Goal: Transaction & Acquisition: Purchase product/service

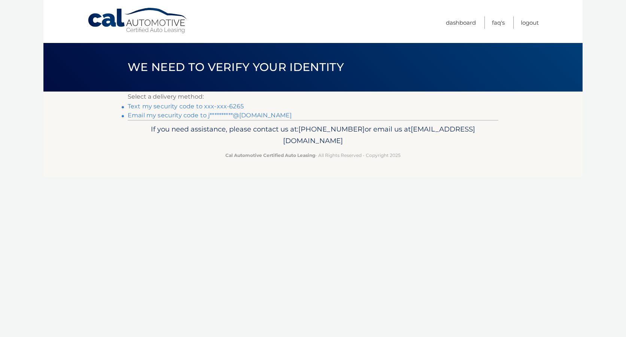
click at [237, 106] on link "Text my security code to xxx-xxx-6265" at bounding box center [186, 106] width 116 height 7
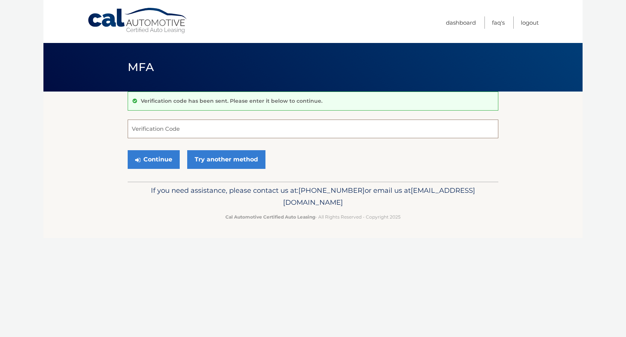
click at [180, 129] on input "Verification Code" at bounding box center [313, 129] width 370 height 19
type input "185537"
click at [146, 162] on button "Continue" at bounding box center [154, 159] width 52 height 19
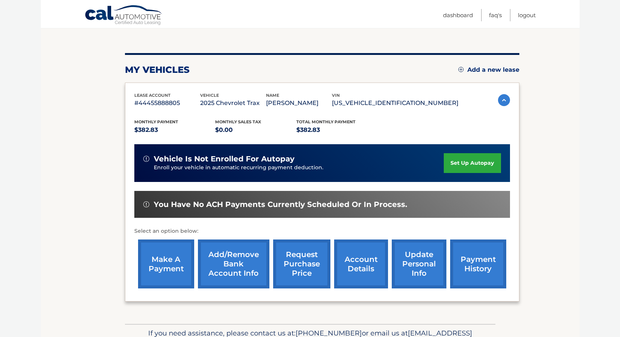
scroll to position [78, 0]
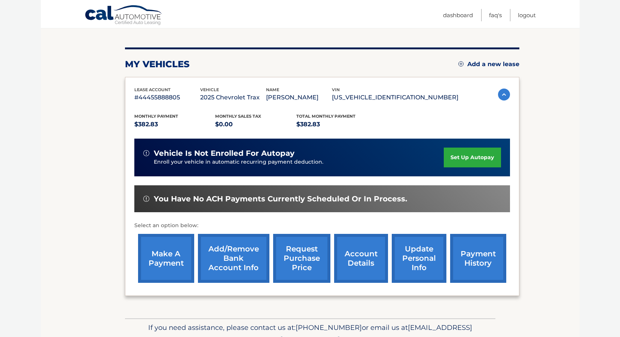
click at [169, 252] on link "make a payment" at bounding box center [166, 258] width 56 height 49
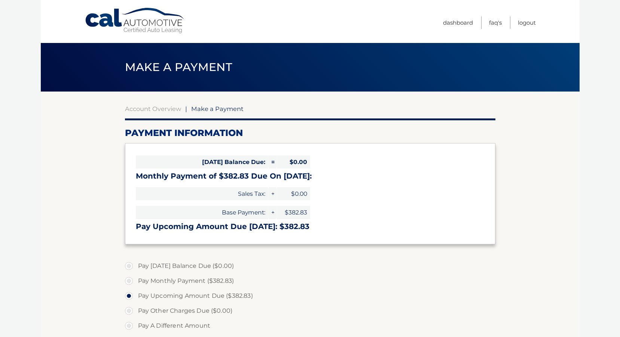
select select "NDBjNGRlYWMtNTM0Mi00ZWVmLWE0ZWEtNmJjZDkyMDE4ZTMy"
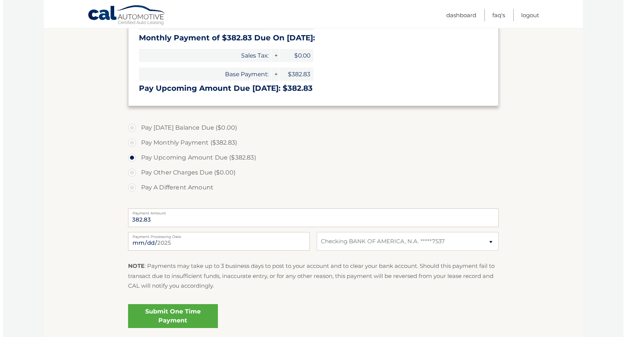
scroll to position [172, 0]
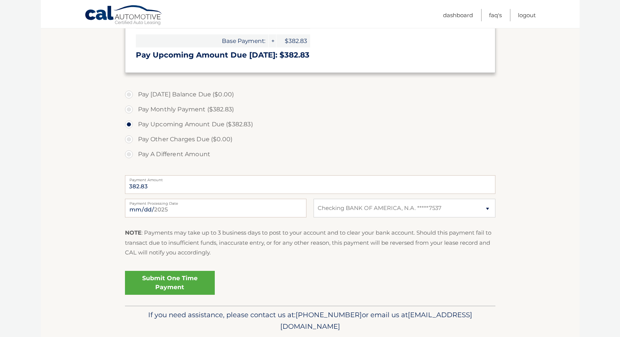
click at [171, 282] on link "Submit One Time Payment" at bounding box center [170, 283] width 90 height 24
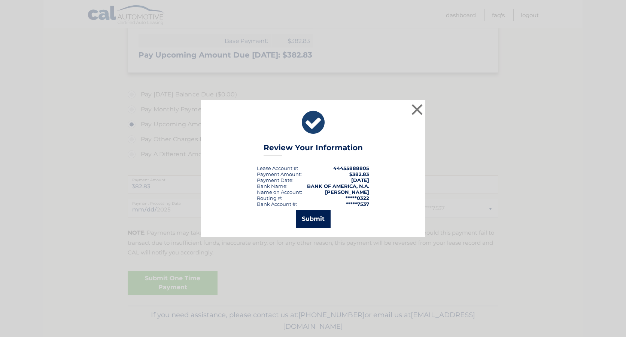
click at [306, 225] on button "Submit" at bounding box center [313, 219] width 35 height 18
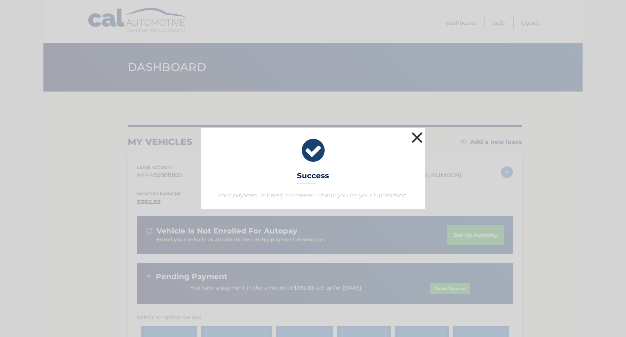
click at [415, 137] on button "×" at bounding box center [416, 137] width 15 height 15
